Goal: Task Accomplishment & Management: Use online tool/utility

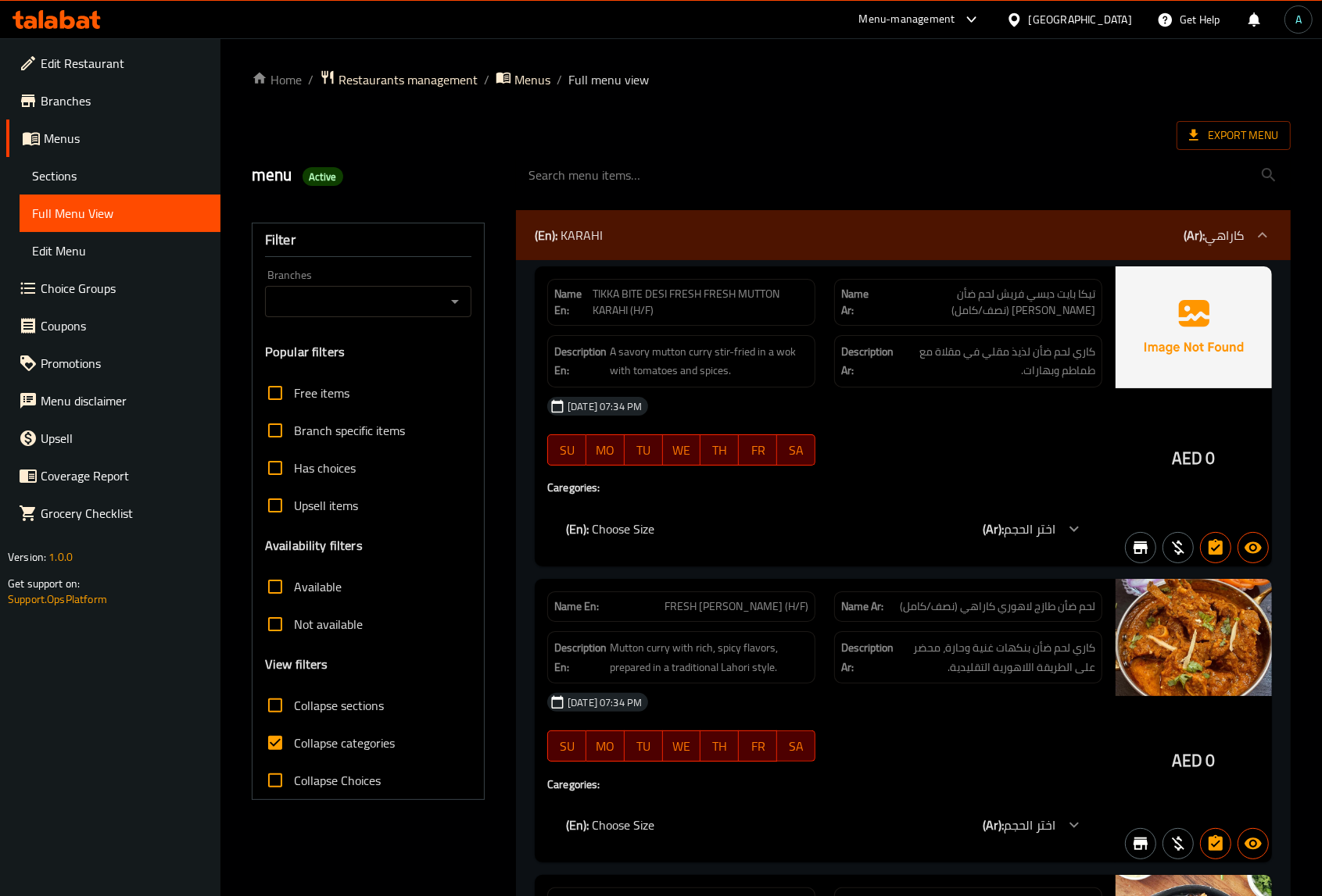
click at [328, 740] on span "Collapse categories" at bounding box center [344, 743] width 101 height 19
click at [294, 740] on input "Collapse categories" at bounding box center [275, 742] width 37 height 37
checkbox input "false"
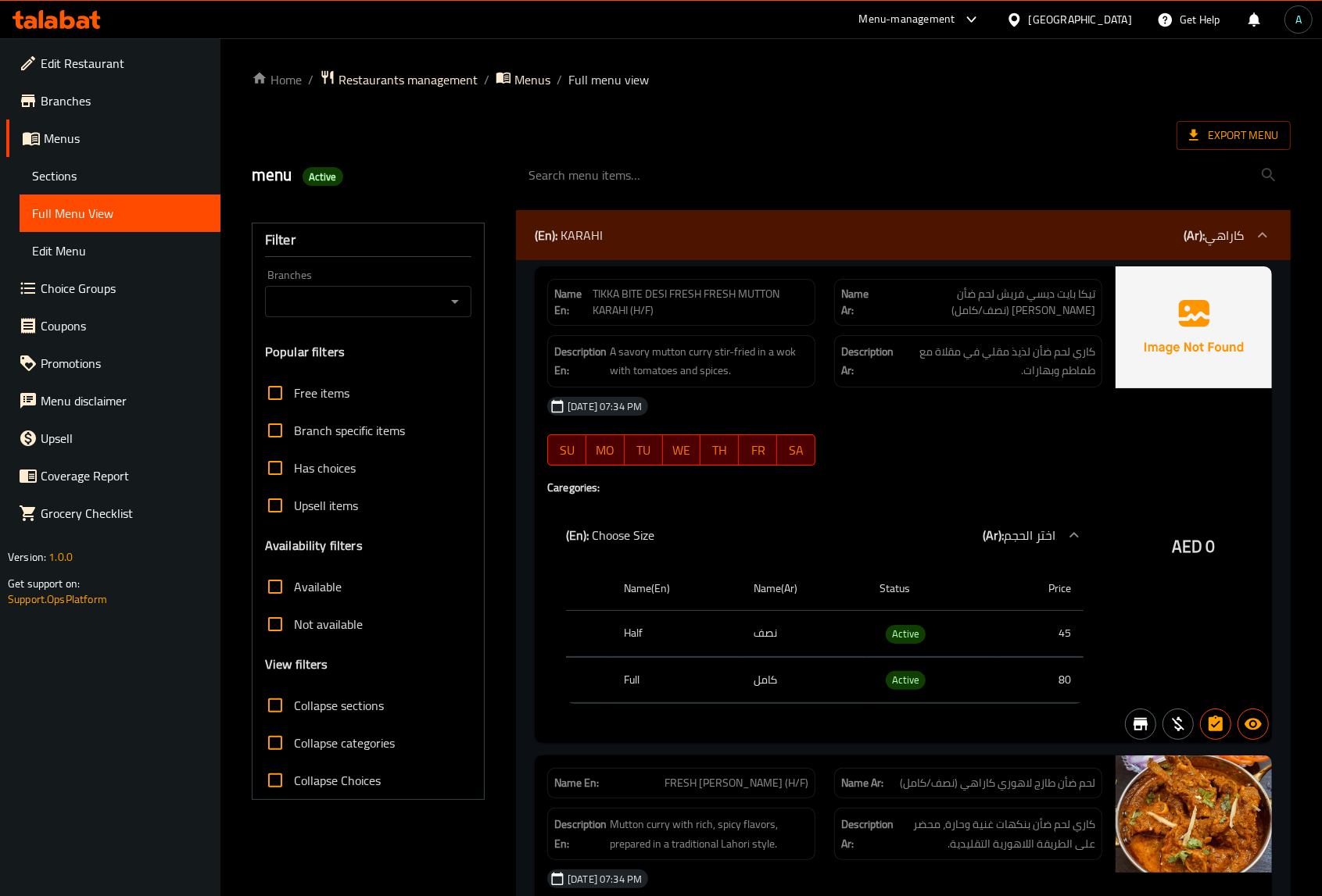
click at [96, 31] on div at bounding box center [57, 19] width 113 height 31
click at [87, 13] on icon at bounding box center [57, 20] width 88 height 19
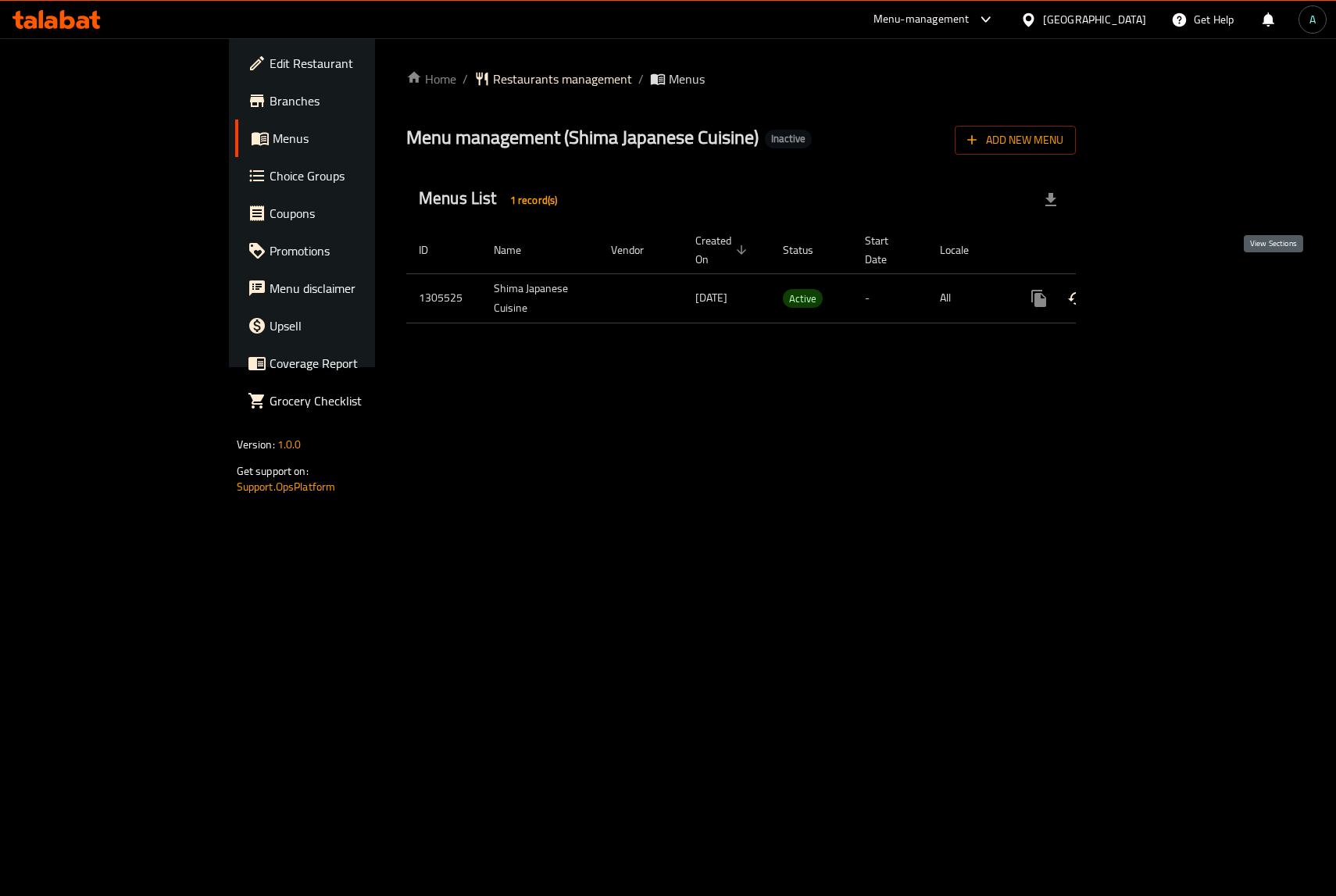
click at [1162, 289] on icon "enhanced table" at bounding box center [1152, 299] width 19 height 19
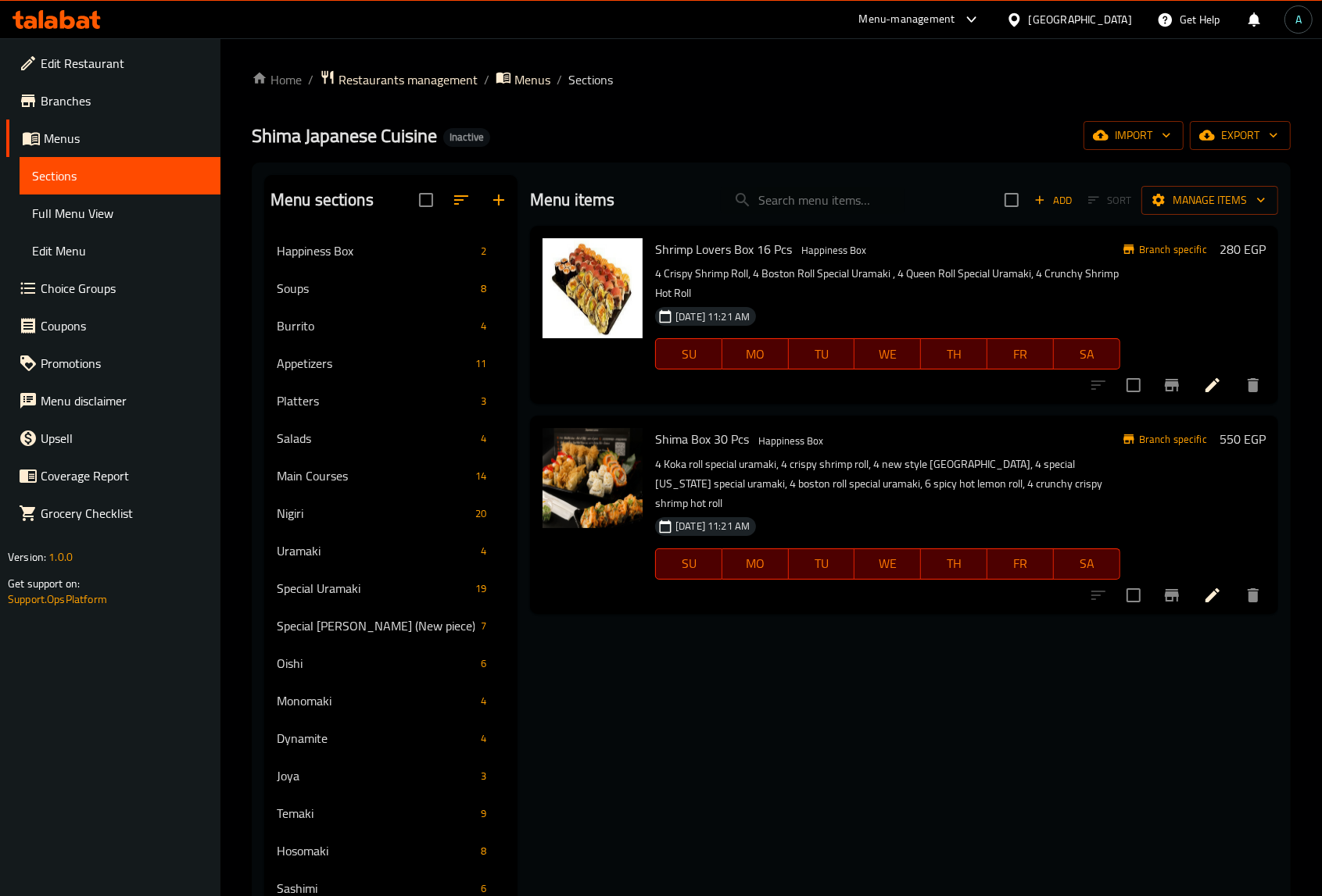
click at [112, 211] on span "Full Menu View" at bounding box center [120, 213] width 176 height 19
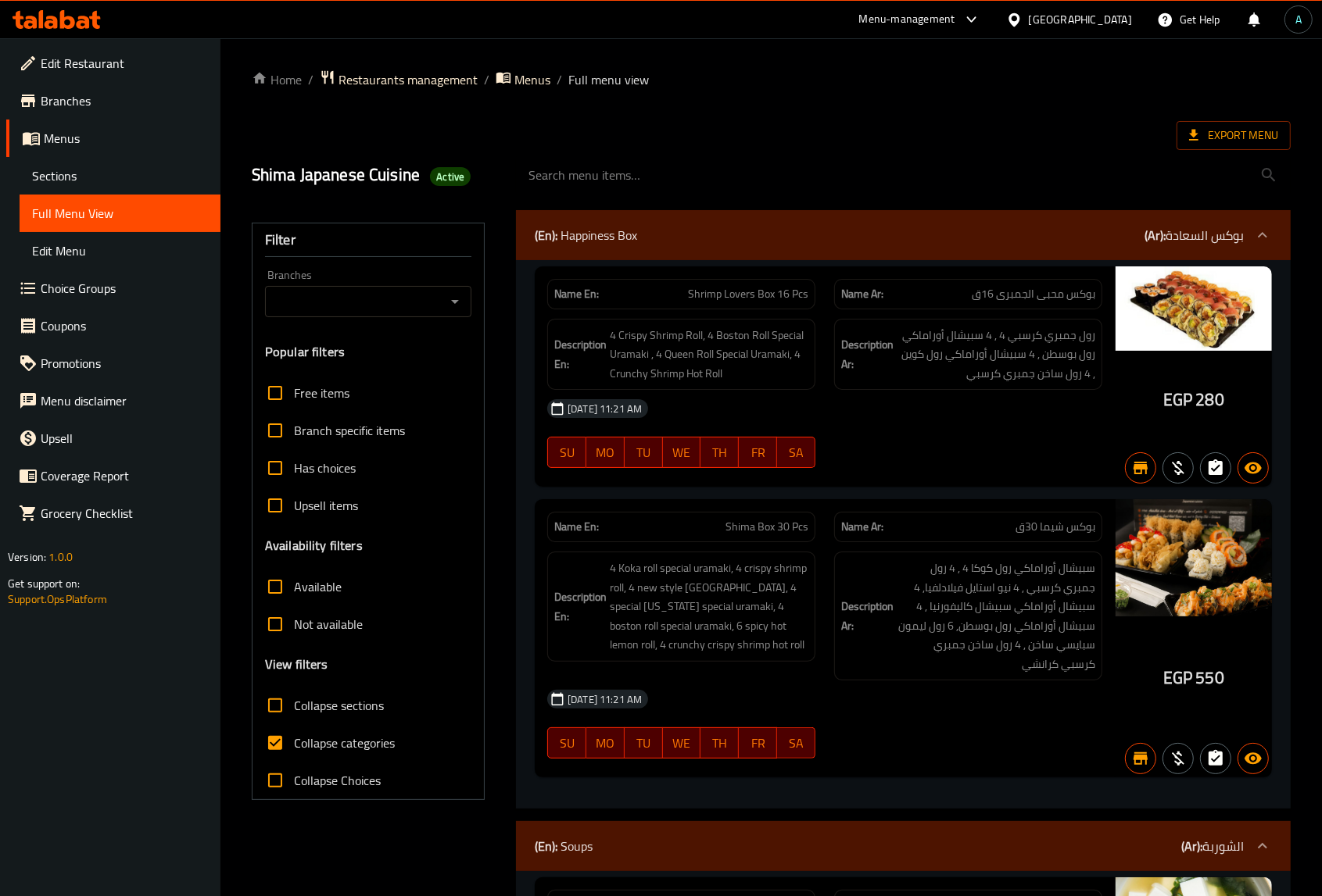
click at [398, 313] on div "Branches" at bounding box center [368, 301] width 206 height 31
drag, startPoint x: 433, startPoint y: 306, endPoint x: 418, endPoint y: 357, distance: 53.2
click at [434, 305] on input "Branches" at bounding box center [355, 301] width 171 height 22
click at [454, 299] on icon "Open" at bounding box center [455, 302] width 19 height 19
click at [418, 367] on div "Filter Branches Branches Popular filters Free items Branch specific items Has c…" at bounding box center [368, 511] width 233 height 577
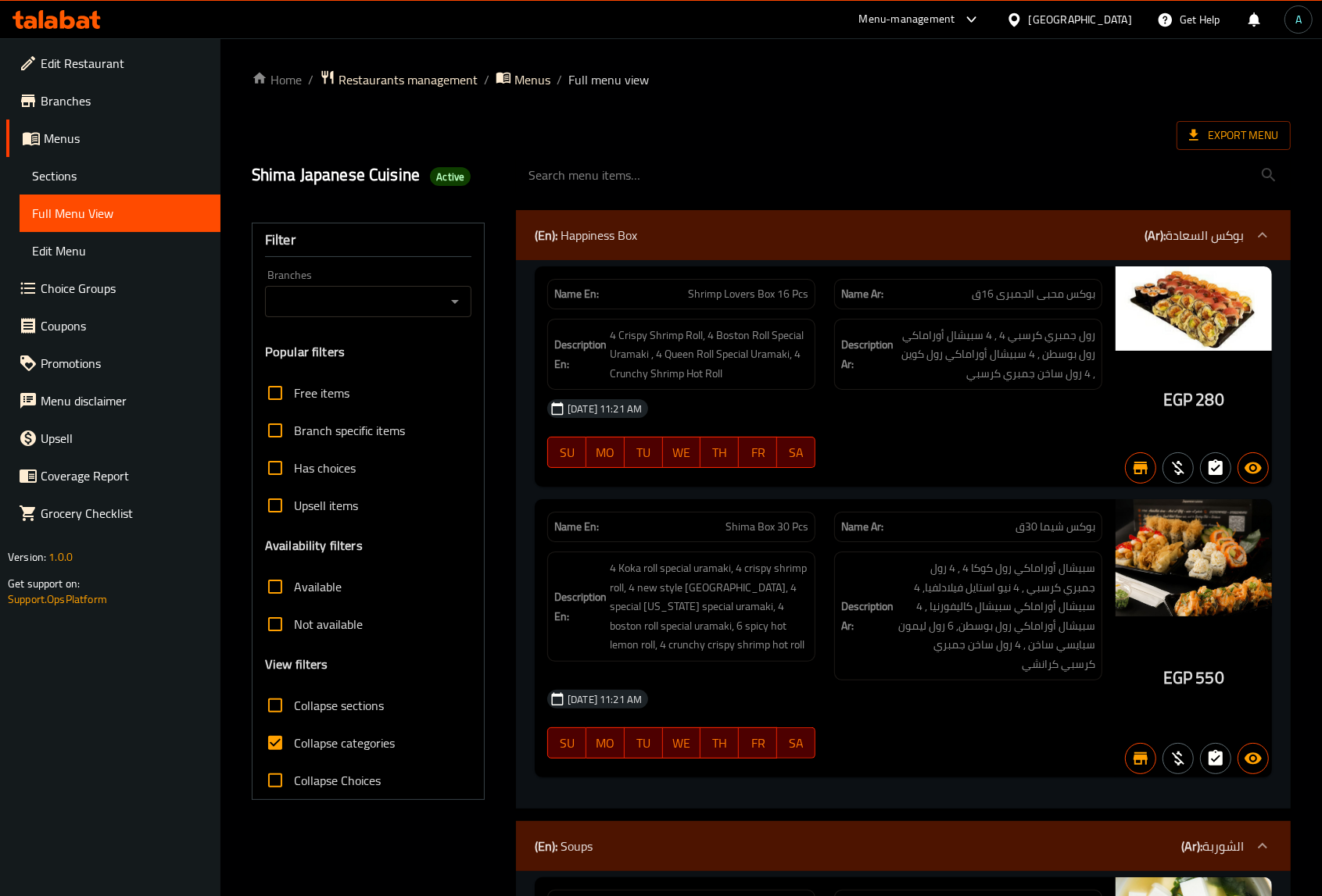
click at [454, 307] on icon "Open" at bounding box center [455, 302] width 19 height 19
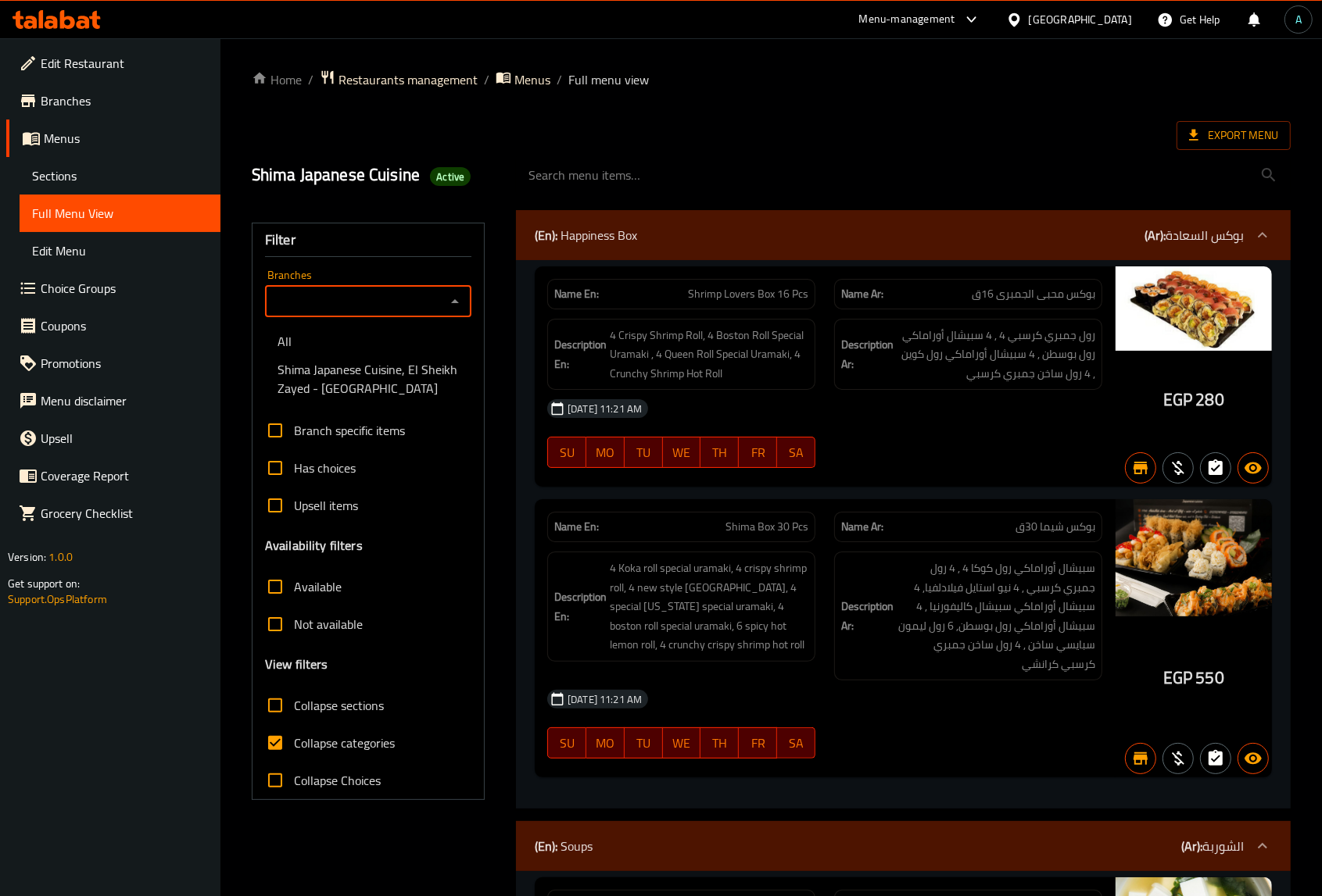
click at [375, 374] on span "Shima Japanese Cuisine, El Sheikh Zayed - Nile University" at bounding box center [368, 378] width 182 height 37
type input "Shima Japanese Cuisine, El Sheikh Zayed - Nile University"
click at [328, 628] on span "Not available" at bounding box center [328, 624] width 69 height 19
click at [294, 628] on input "Not available" at bounding box center [275, 624] width 37 height 37
checkbox input "true"
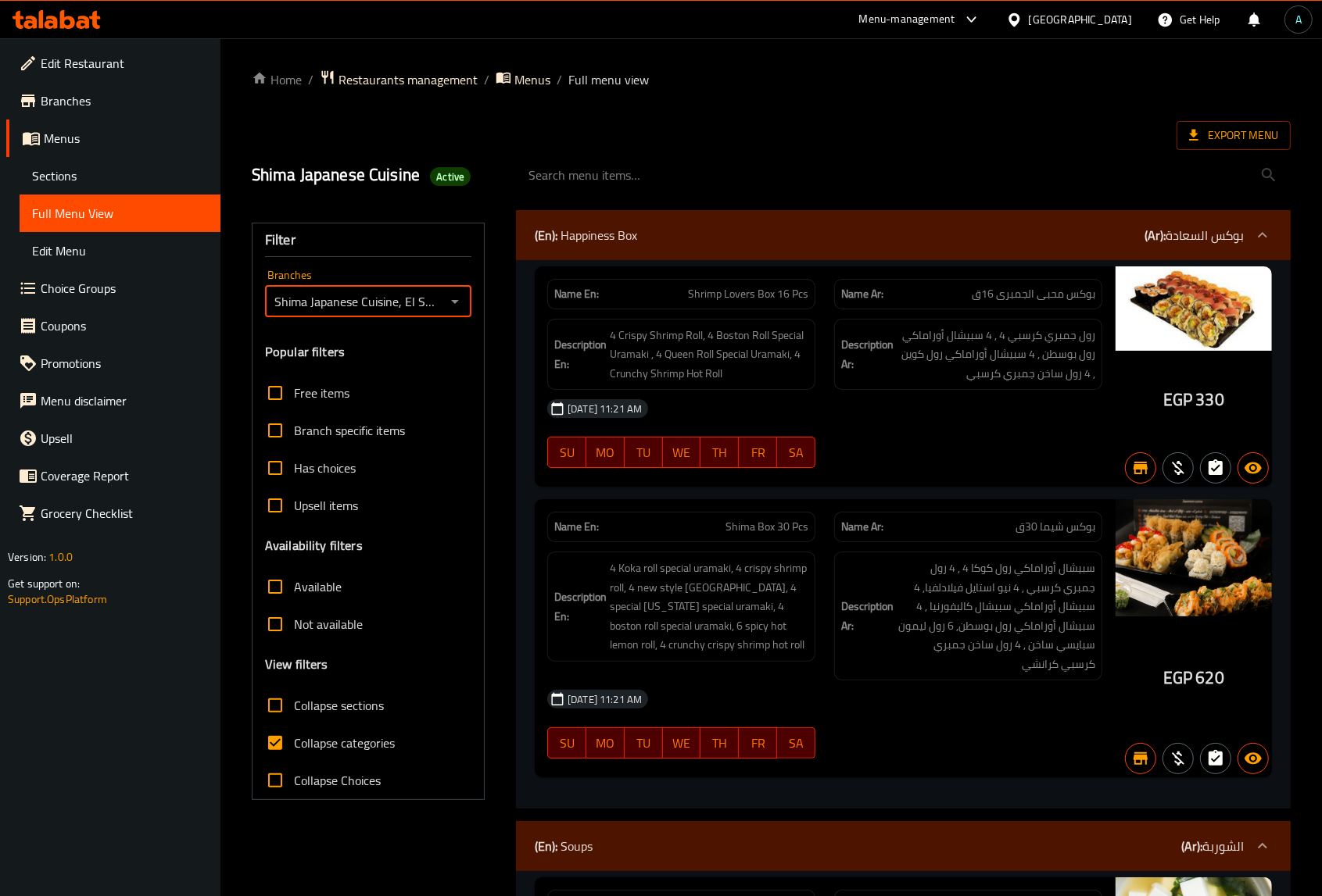
click at [317, 745] on span "Collapse categories" at bounding box center [344, 743] width 101 height 19
click at [294, 745] on input "Collapse categories" at bounding box center [275, 742] width 37 height 37
checkbox input "false"
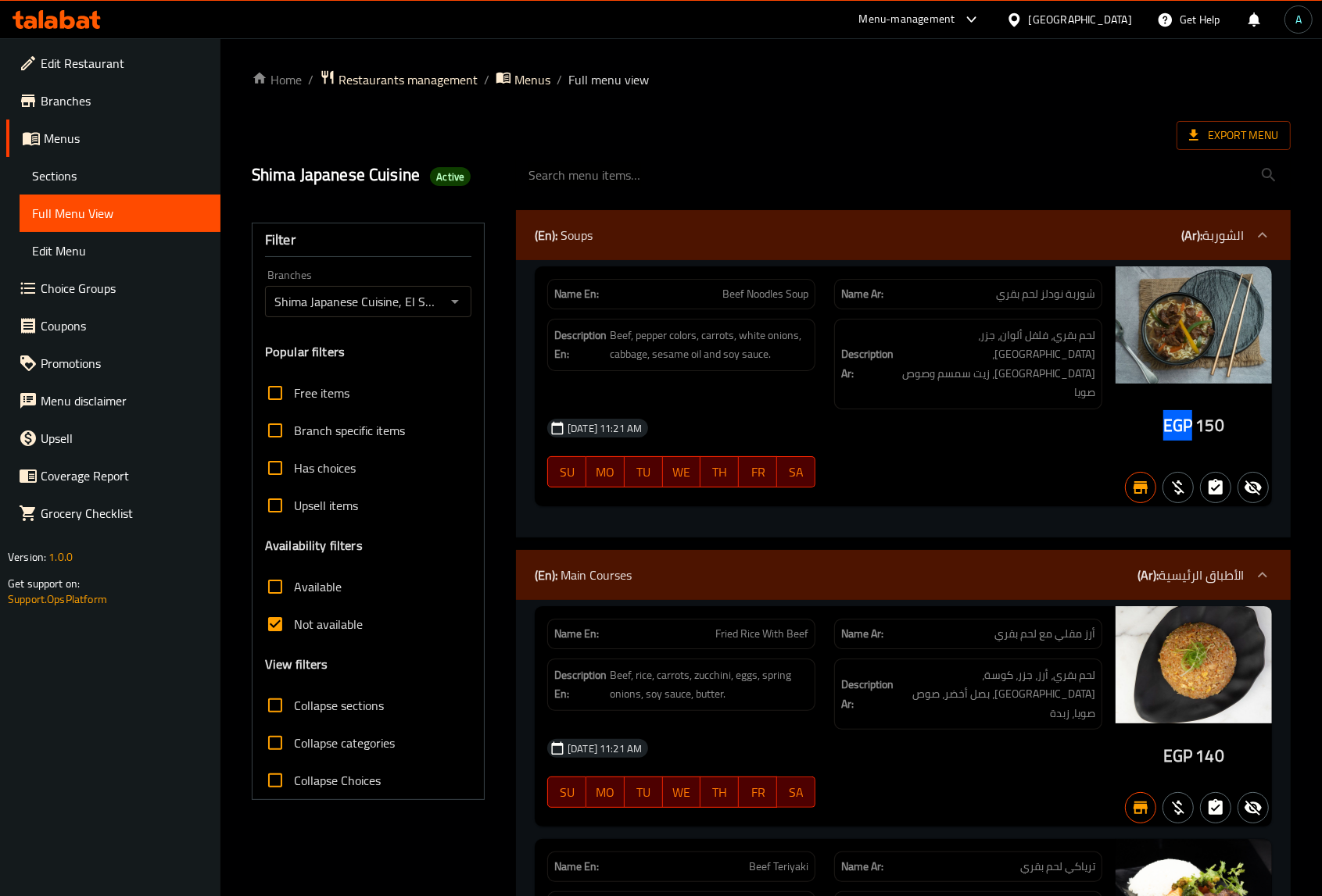
drag, startPoint x: 1165, startPoint y: 410, endPoint x: 1190, endPoint y: 410, distance: 25.0
click at [1190, 410] on span "EGP" at bounding box center [1178, 425] width 29 height 30
copy span "EGP"
click at [305, 624] on span "Not available" at bounding box center [328, 624] width 69 height 19
click at [294, 624] on input "Not available" at bounding box center [275, 624] width 37 height 37
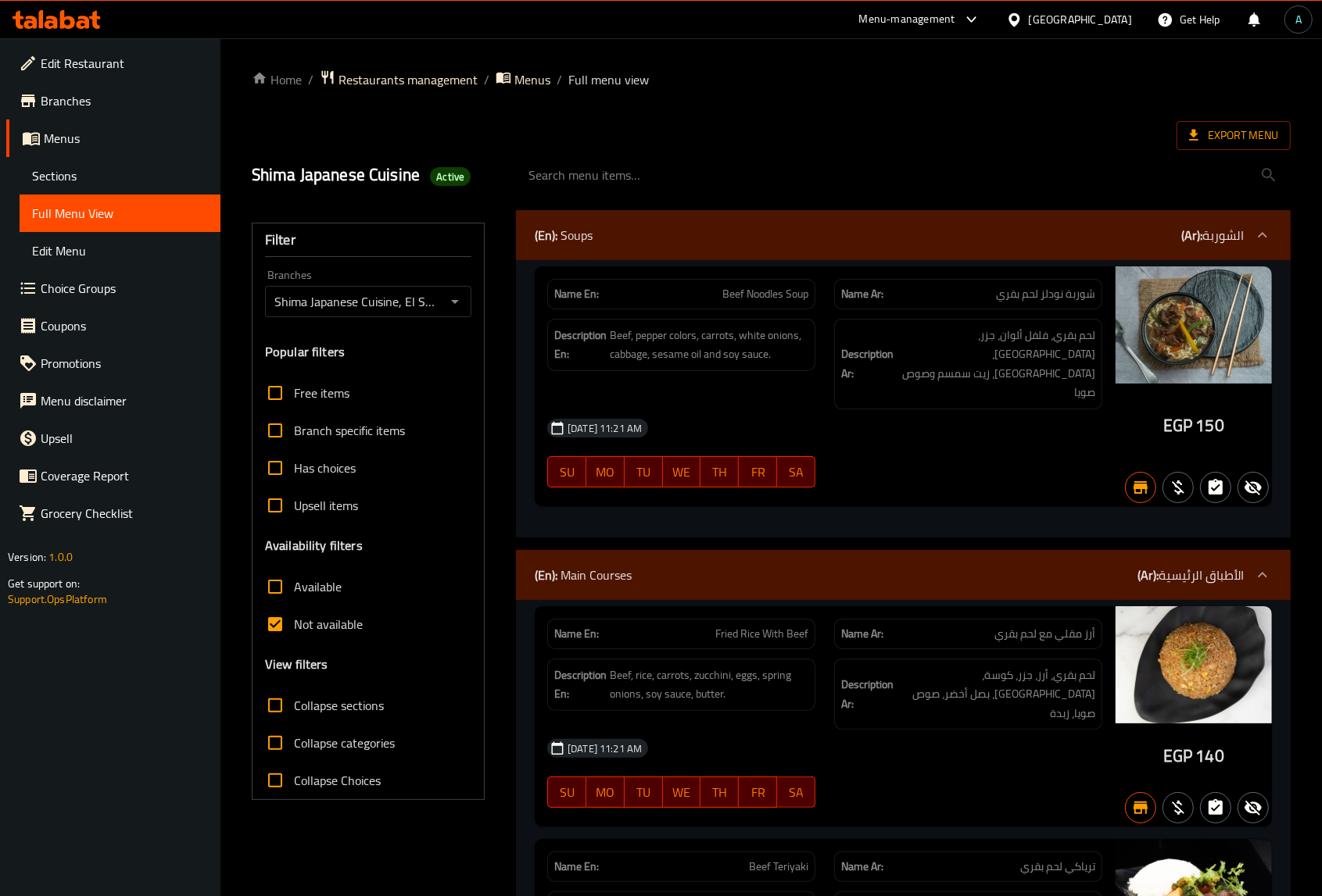
checkbox input "false"
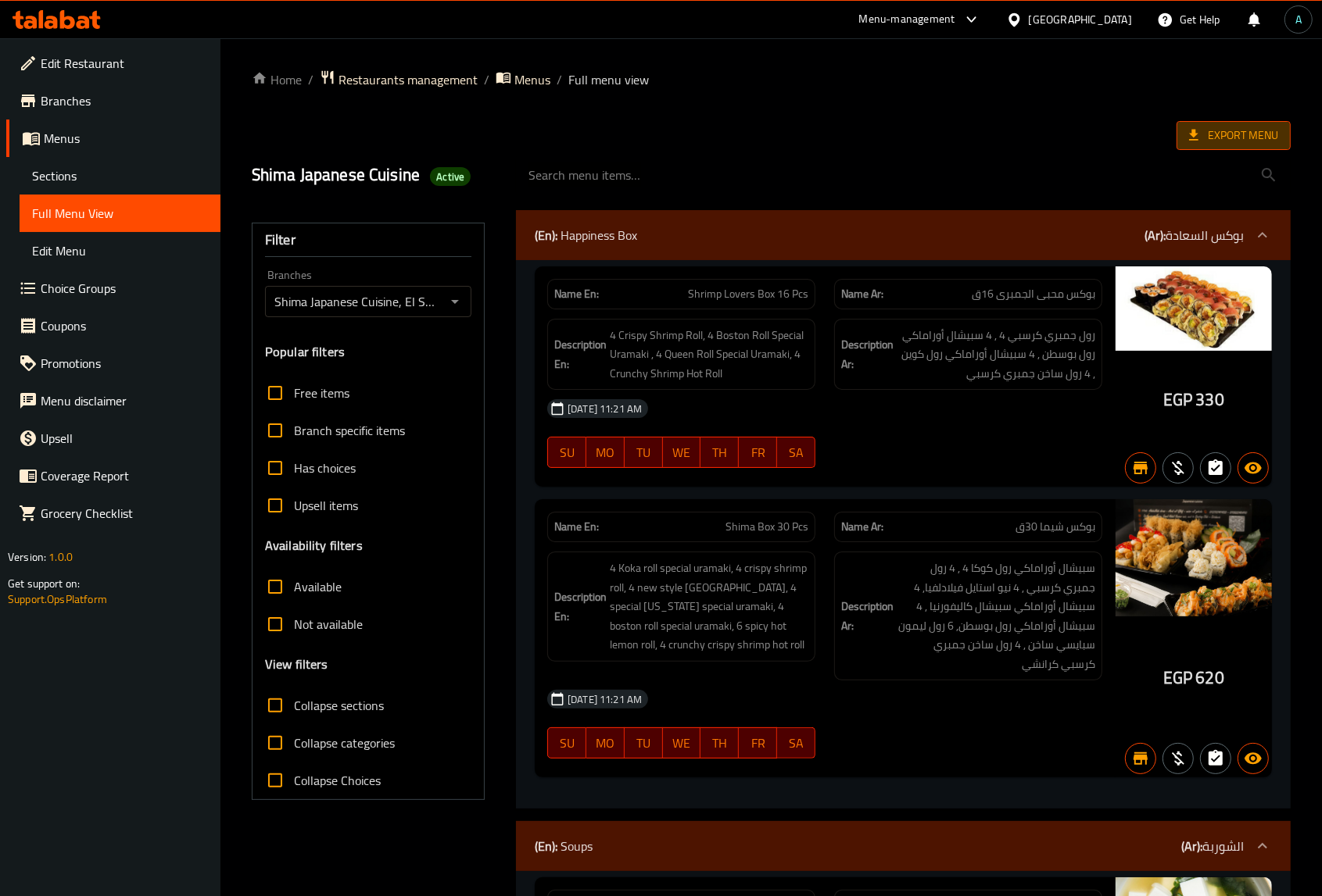
click at [1231, 127] on span "Export Menu" at bounding box center [1234, 135] width 89 height 20
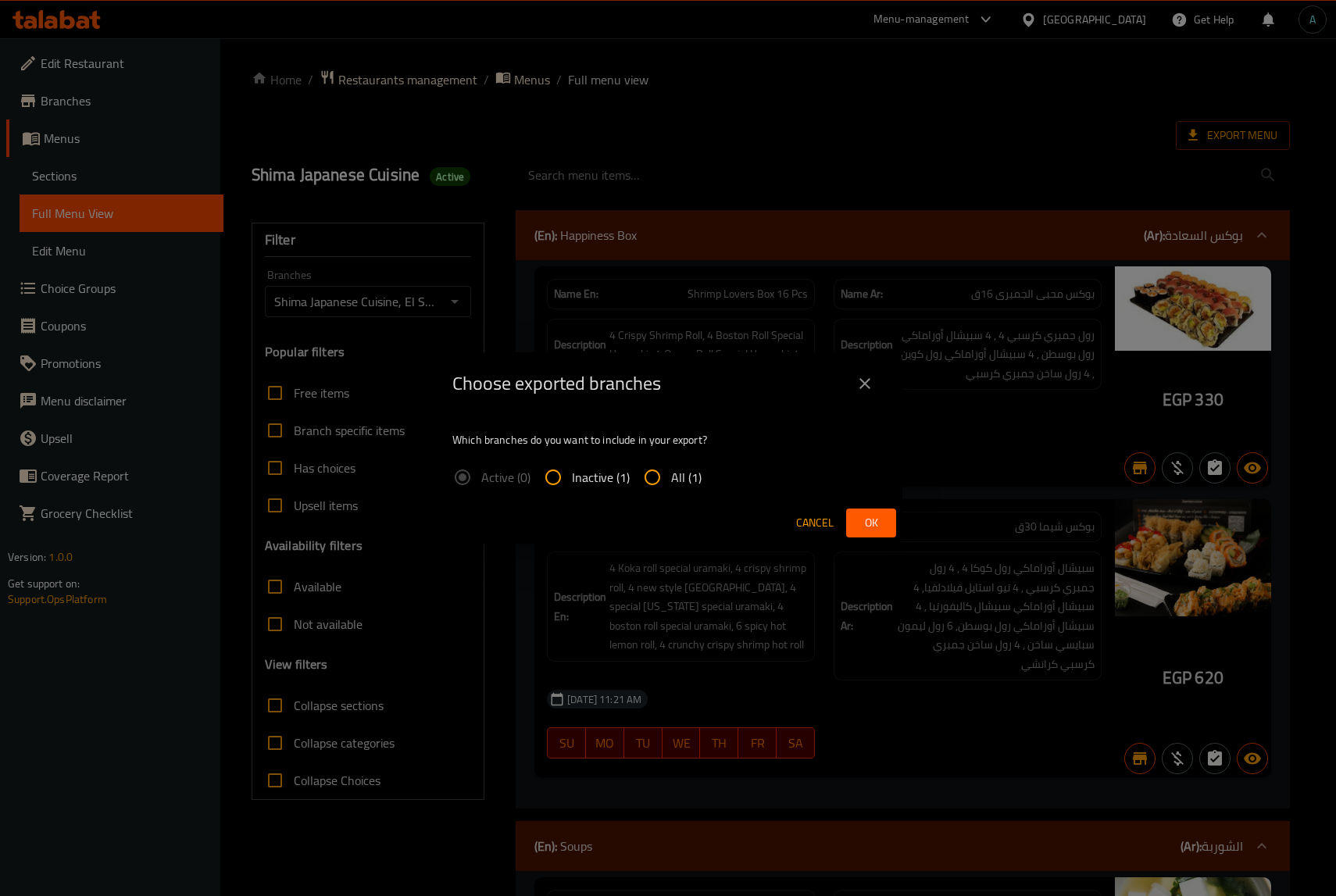
click at [694, 478] on span "All (1)" at bounding box center [687, 478] width 30 height 19
click at [672, 478] on input "All (1)" at bounding box center [652, 477] width 37 height 37
radio input "true"
click at [874, 509] on button "Ok" at bounding box center [871, 523] width 50 height 29
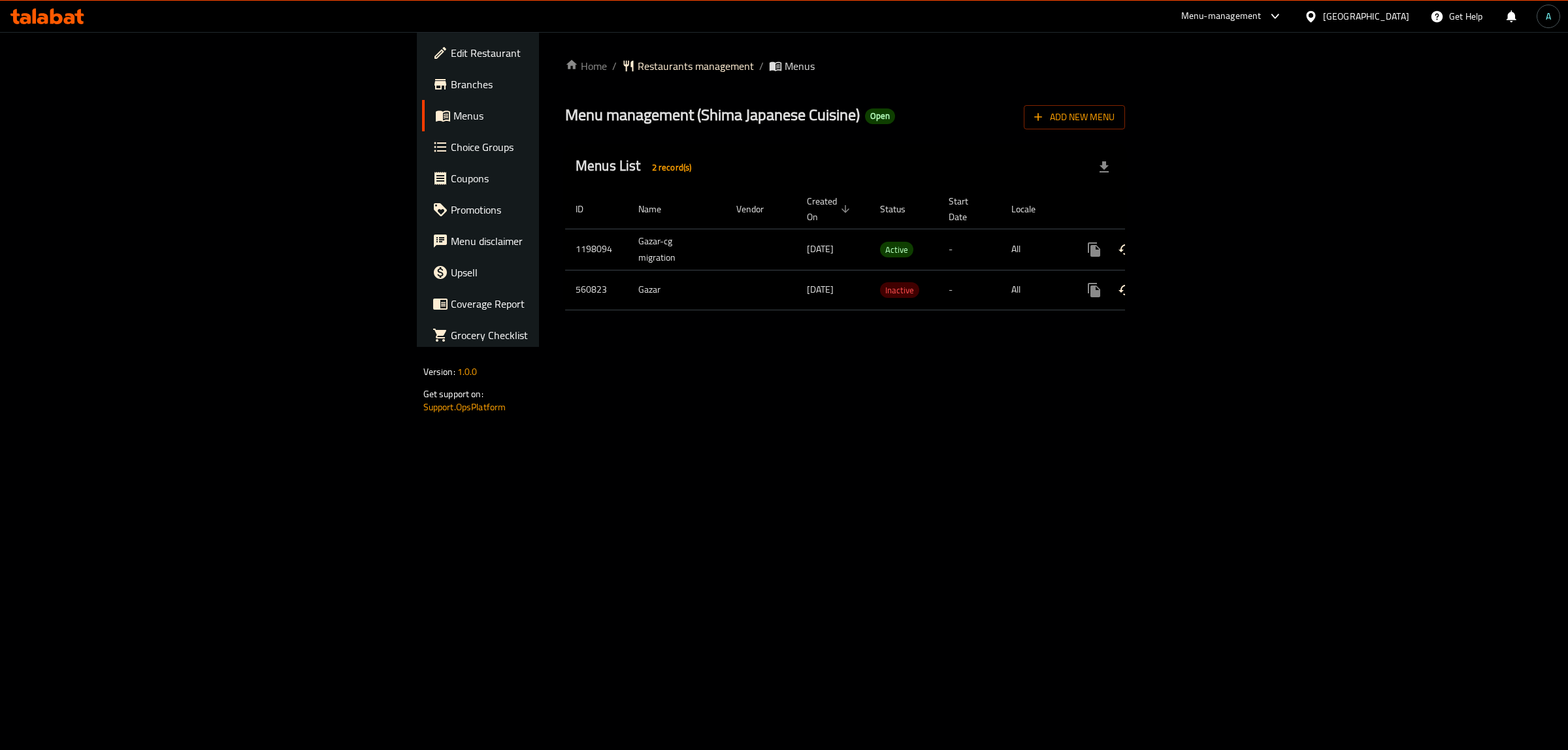
click at [539, 337] on div "Home / Restaurants management / Menus Menu management ( Shima Japanese Cuisine …" at bounding box center [845, 189] width 612 height 315
click at [1196, 242] on icon "enhanced table" at bounding box center [1189, 250] width 16 height 16
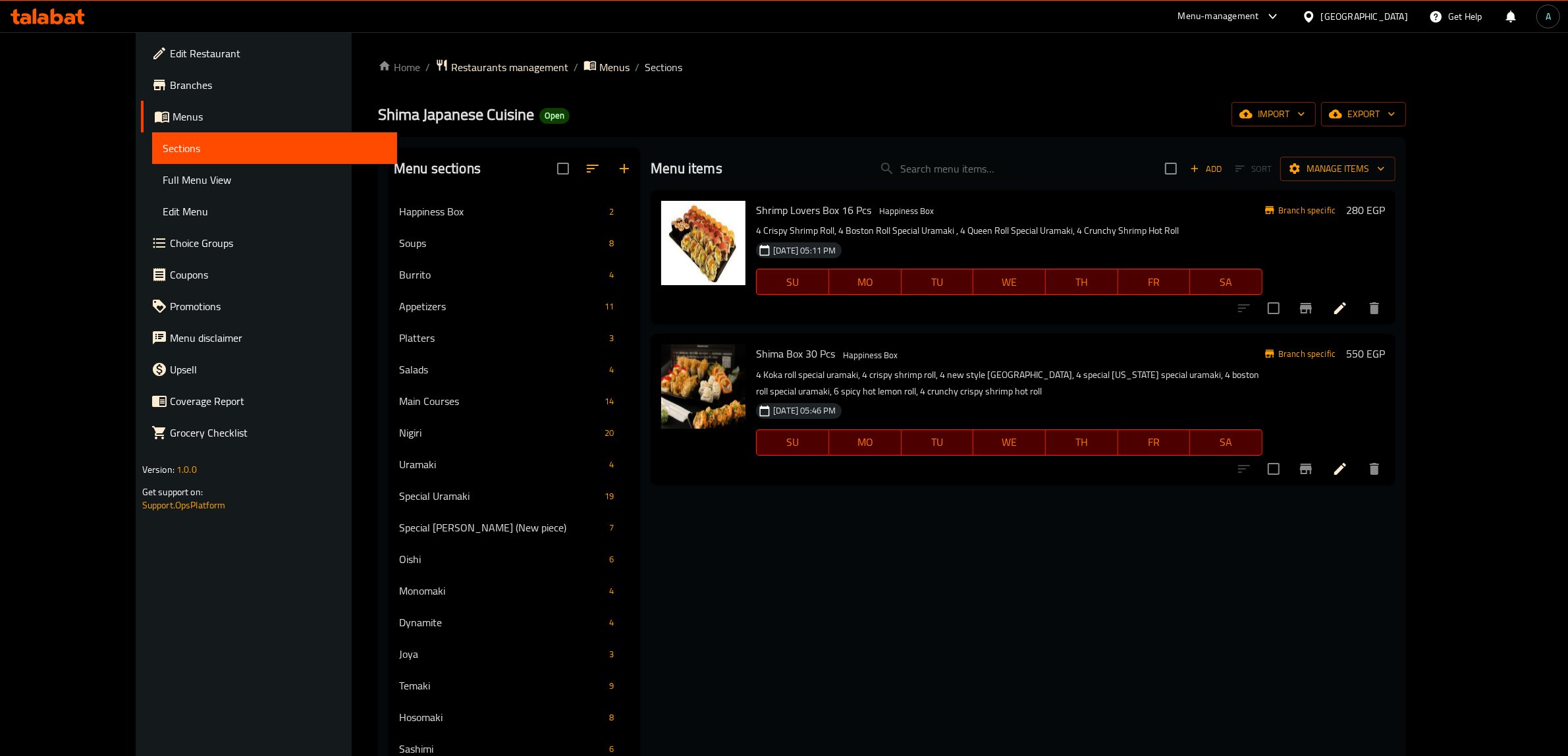
click at [162, 183] on span "Full Menu View" at bounding box center [275, 180] width 225 height 16
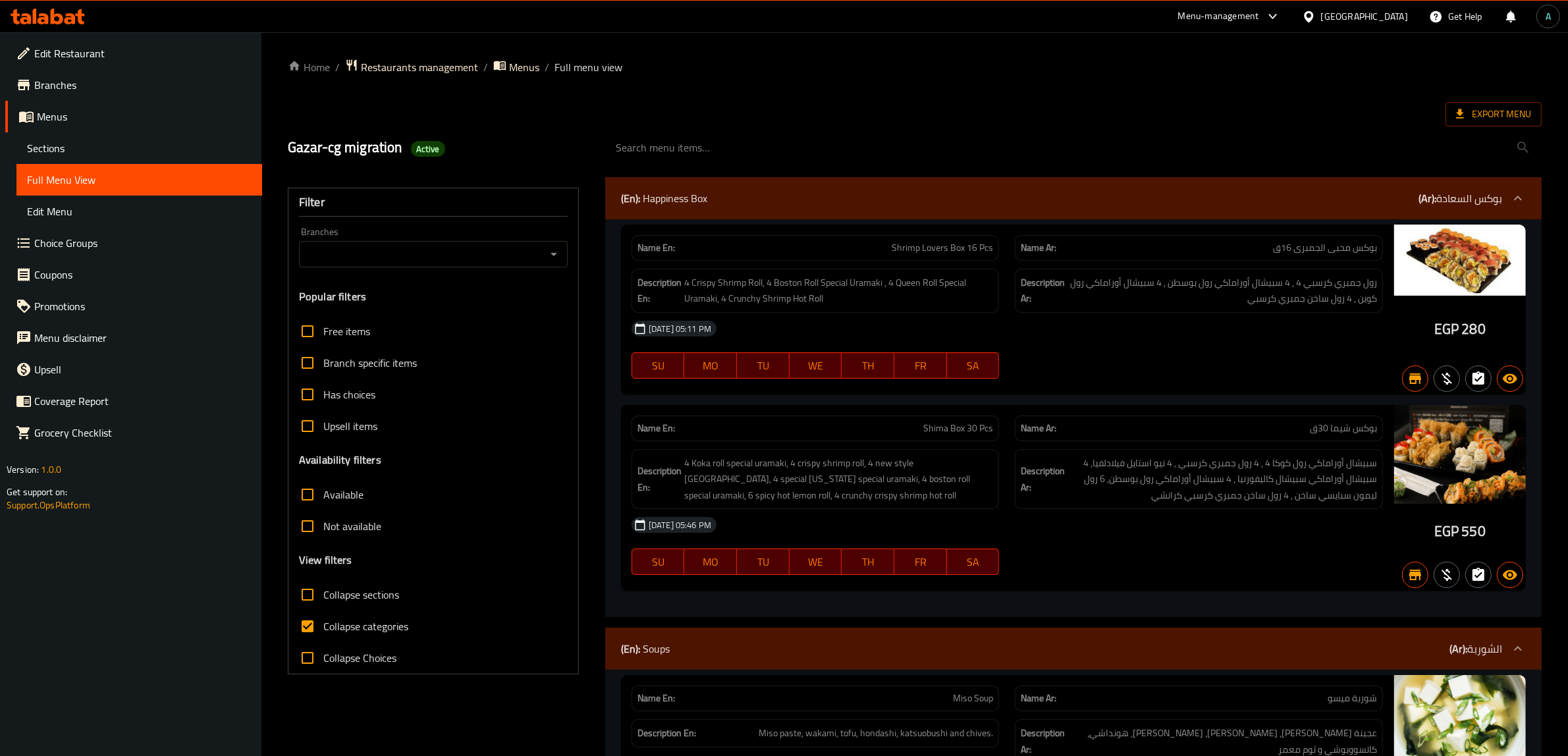
drag, startPoint x: 505, startPoint y: 244, endPoint x: 510, endPoint y: 251, distance: 8.6
click at [509, 250] on div "Branches" at bounding box center [433, 254] width 268 height 26
click at [529, 256] on input "Branches" at bounding box center [422, 254] width 239 height 18
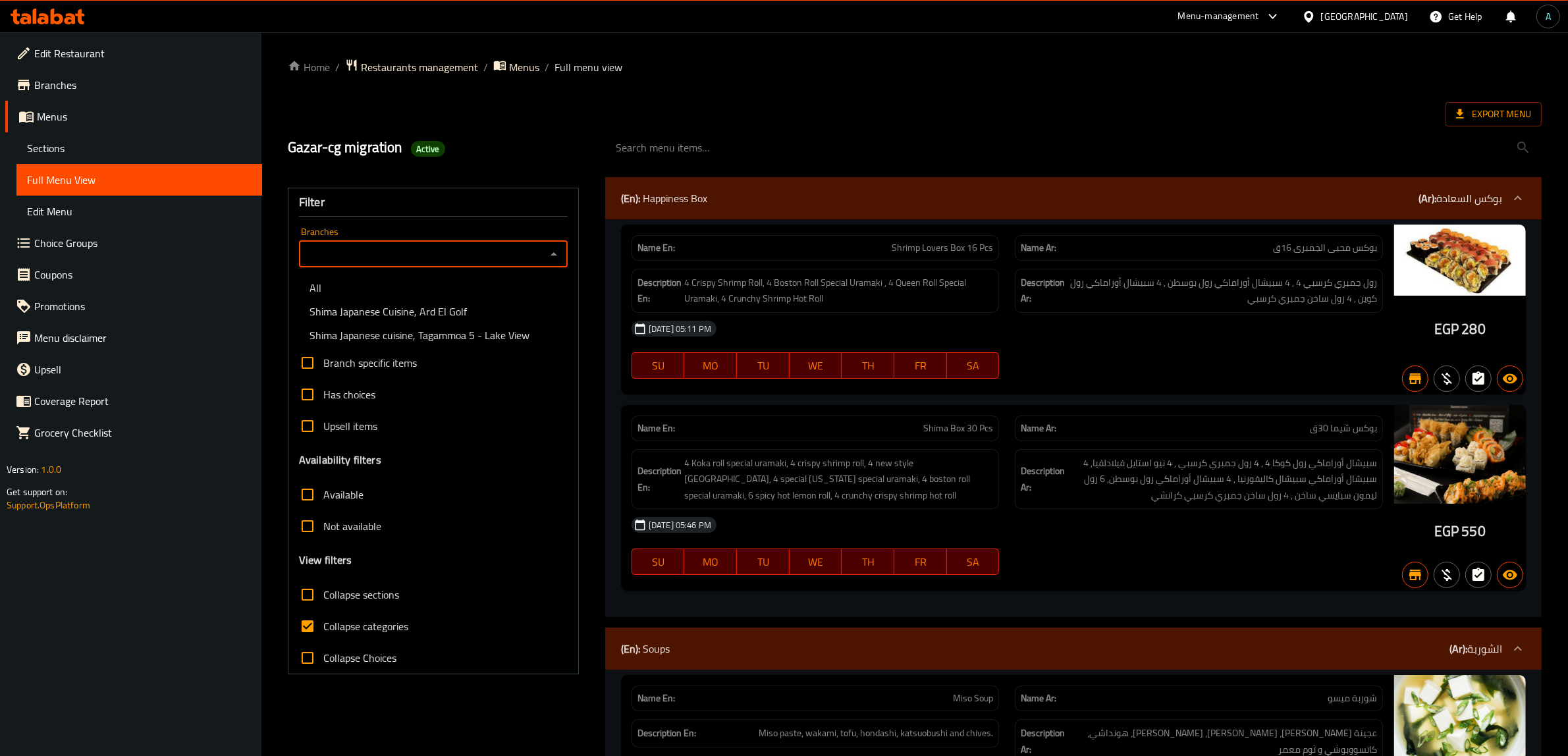
click at [442, 307] on span "Shima Japanese Cuisine, Ard El Golf" at bounding box center [388, 312] width 157 height 16
type input "Shima Japanese Cuisine, Ard El Golf"
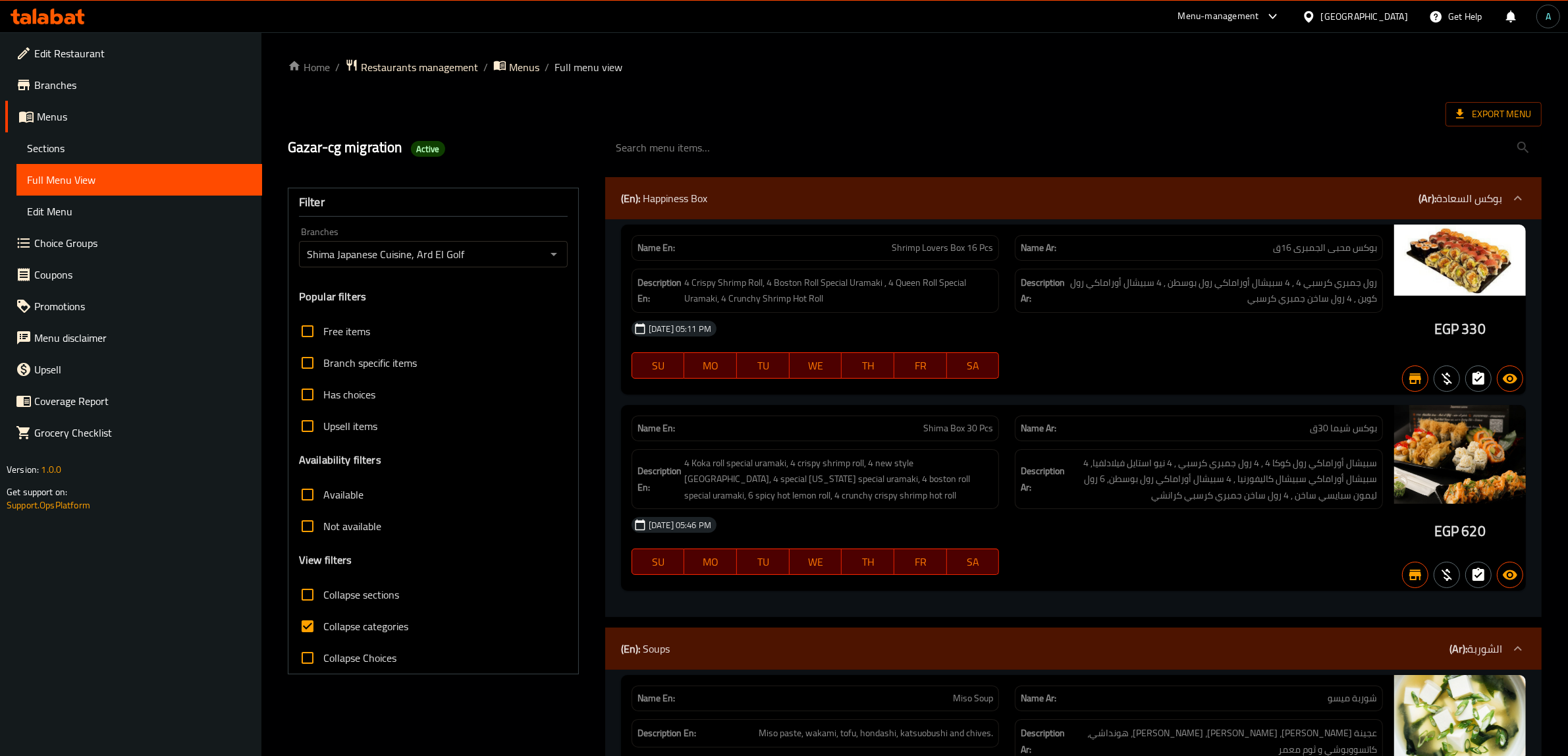
click at [336, 622] on span "Collapse categories" at bounding box center [366, 626] width 85 height 16
click at [324, 622] on input "Collapse categories" at bounding box center [307, 626] width 32 height 32
checkbox input "false"
click at [334, 530] on span "Not available" at bounding box center [352, 526] width 58 height 16
click at [324, 530] on input "Not available" at bounding box center [307, 526] width 32 height 32
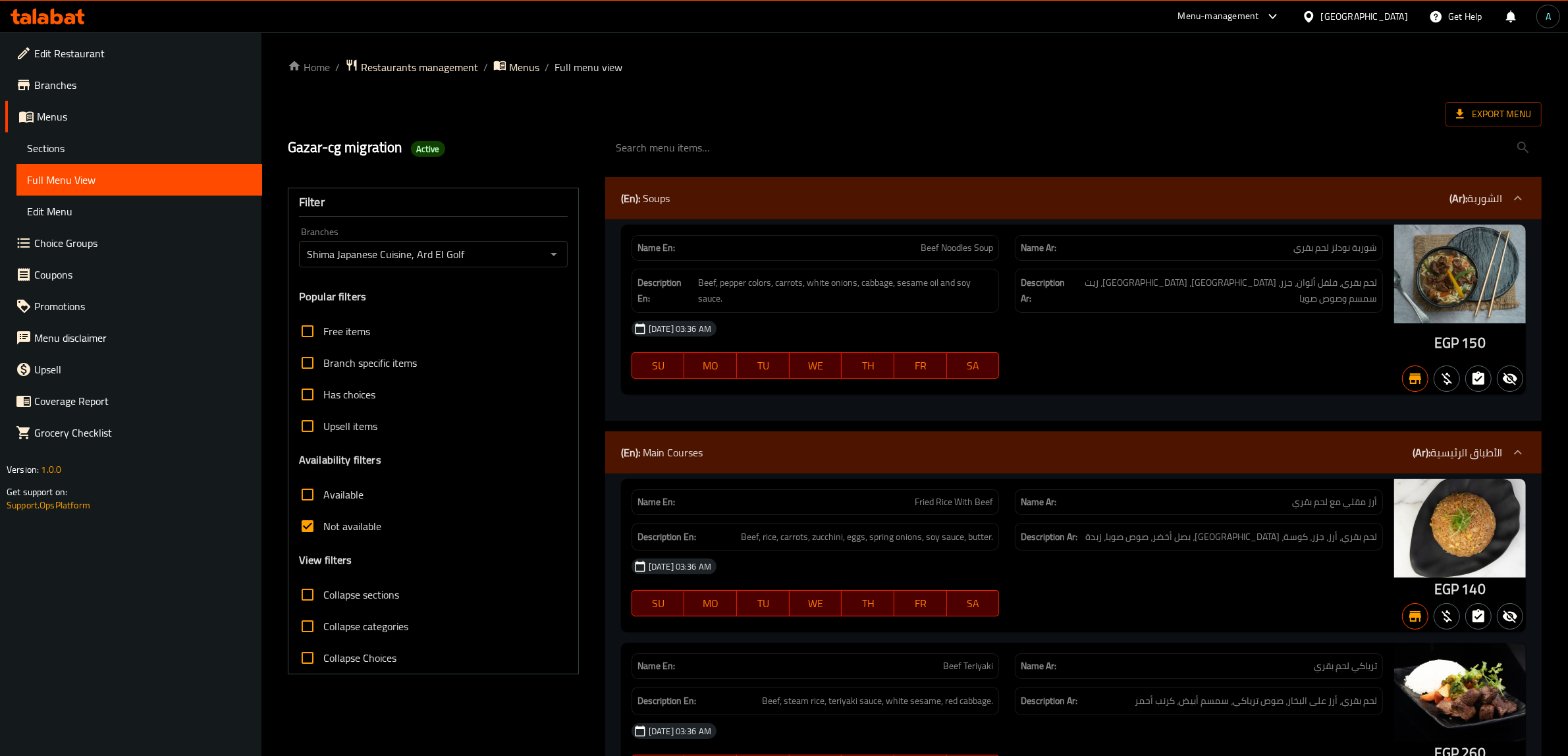
click at [344, 529] on span "Not available" at bounding box center [352, 526] width 58 height 16
click at [324, 529] on input "Not available" at bounding box center [307, 526] width 32 height 32
checkbox input "false"
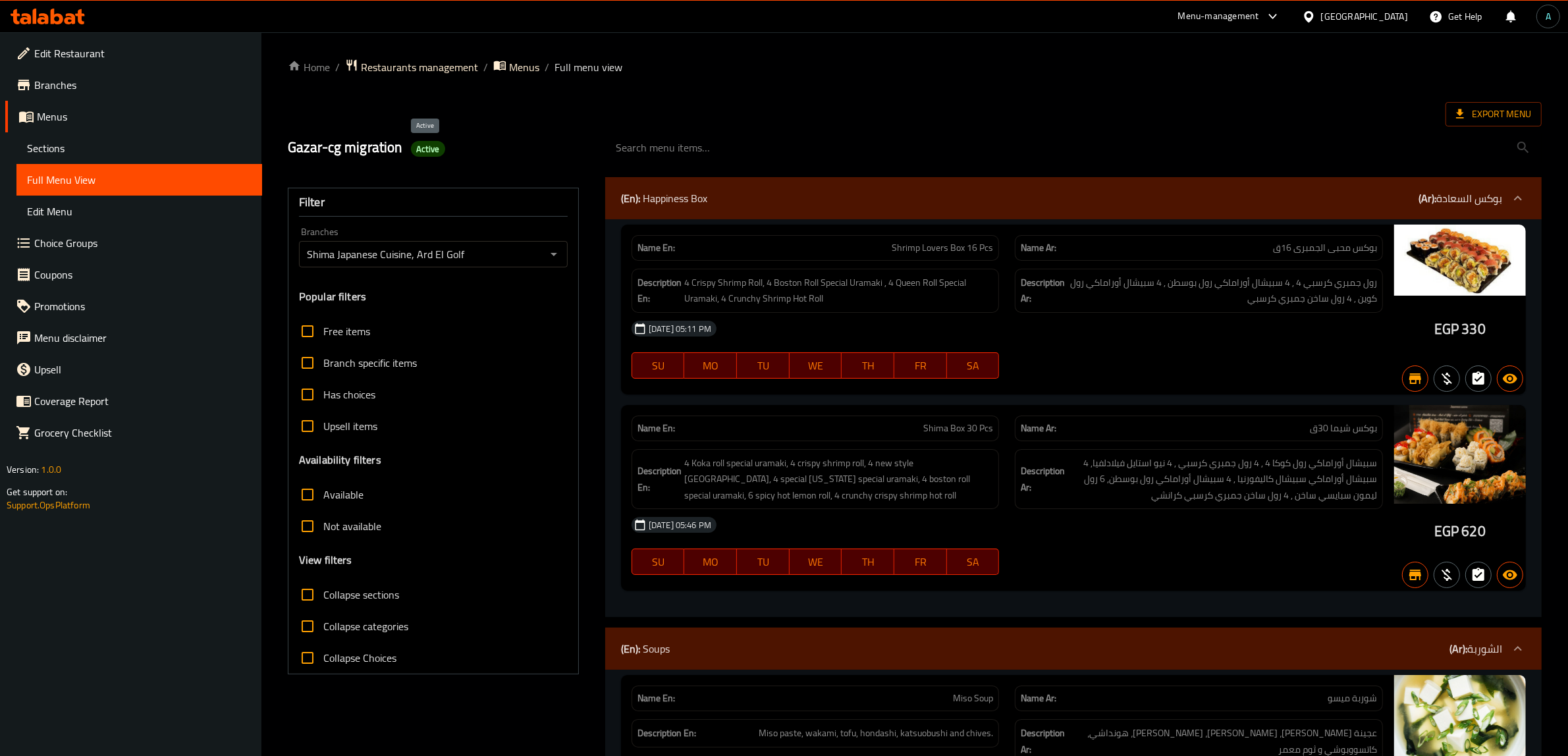
click at [426, 144] on span "Active" at bounding box center [428, 149] width 34 height 13
drag, startPoint x: 1497, startPoint y: 128, endPoint x: 1496, endPoint y: 111, distance: 17.0
click at [1496, 111] on span "Export Menu" at bounding box center [1493, 114] width 75 height 17
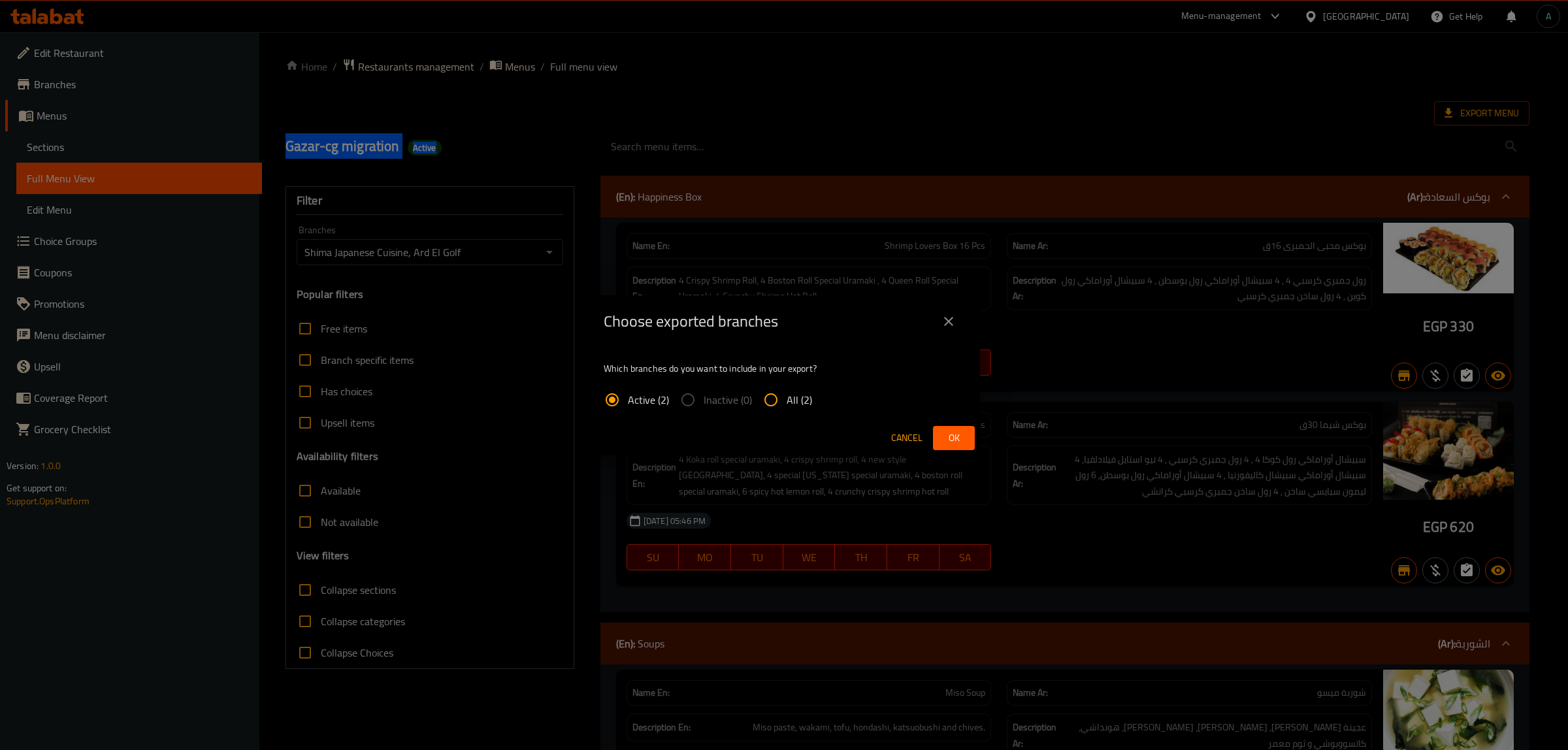
click at [775, 399] on input "All (2)" at bounding box center [771, 400] width 31 height 31
radio input "true"
click at [965, 438] on button "Ok" at bounding box center [954, 438] width 42 height 24
